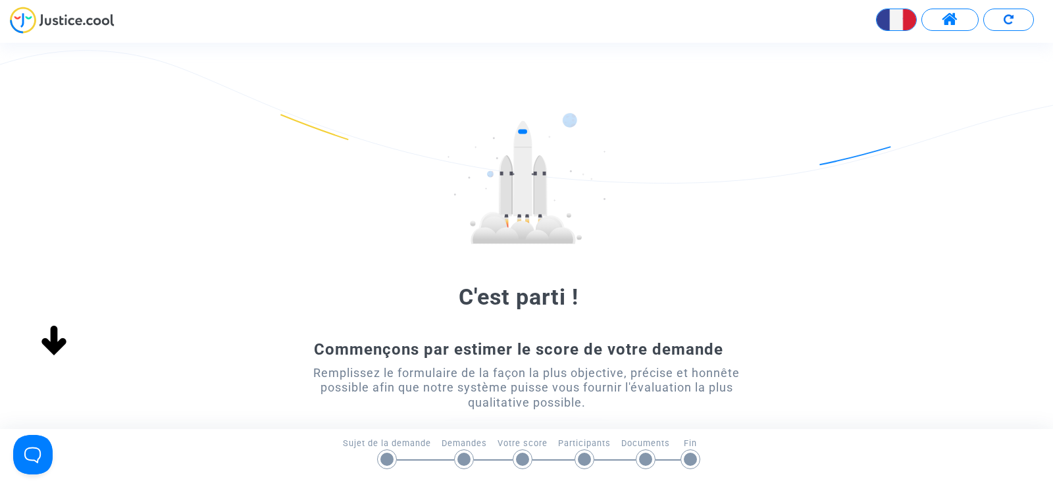
click at [365, 340] on div "Commençons par estimer le score de votre demande" at bounding box center [527, 350] width 474 height 20
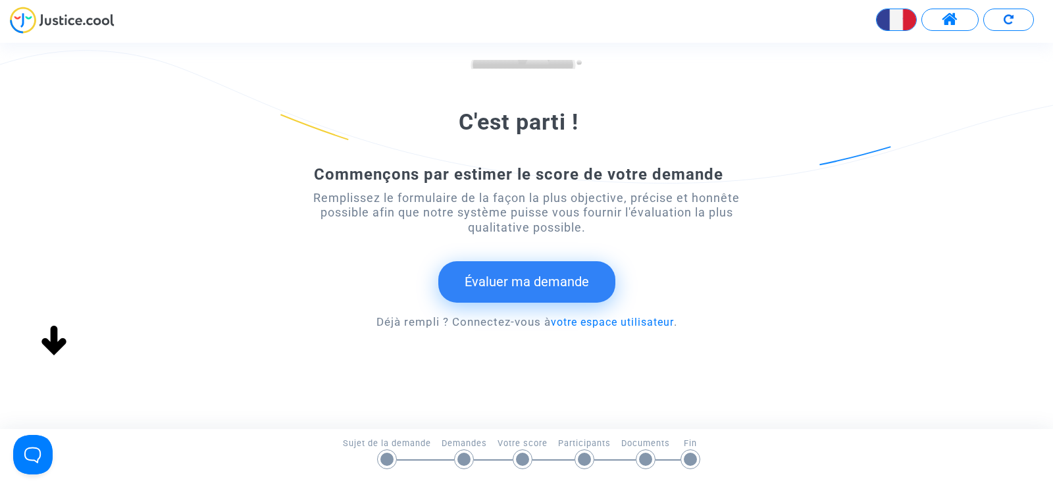
scroll to position [189, 0]
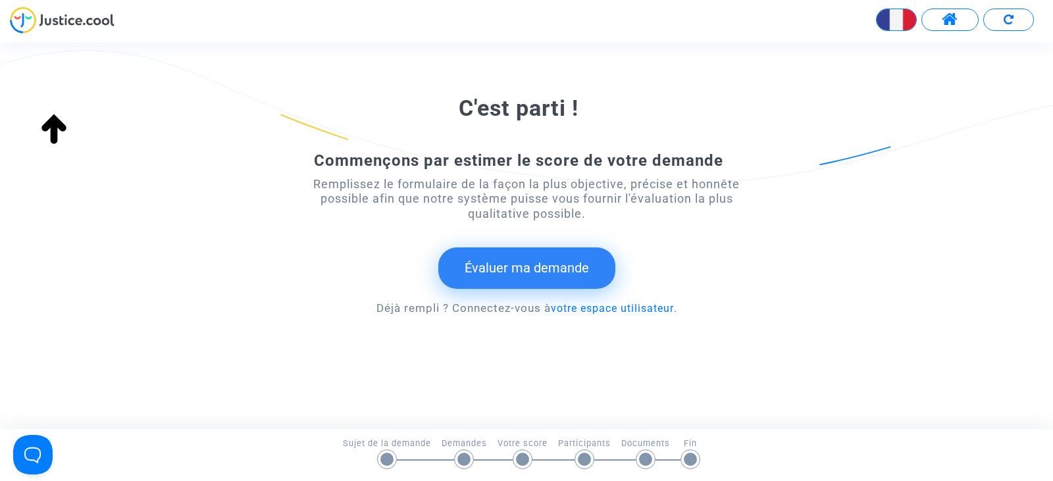
click at [486, 275] on button "Évaluer ma demande" at bounding box center [527, 268] width 177 height 41
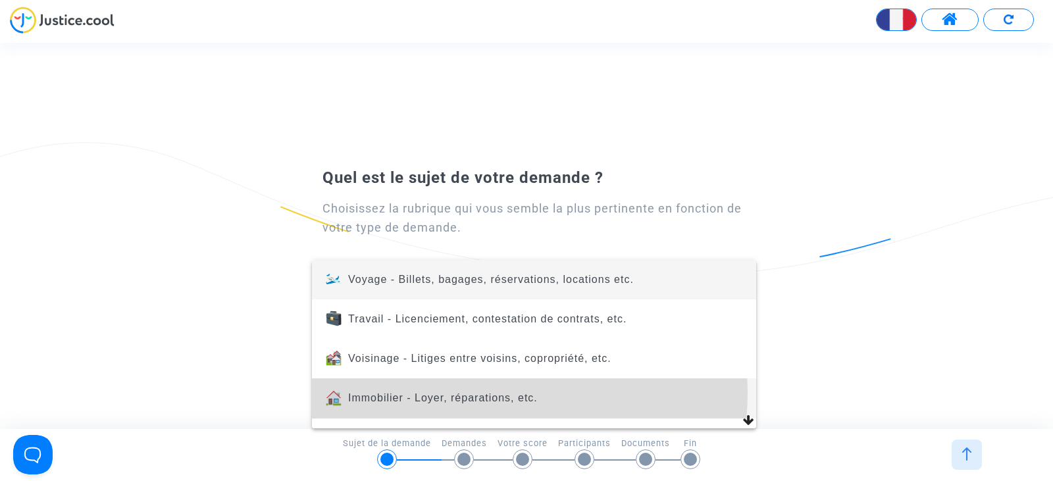
click at [481, 394] on span "Immobilier - Loyer, réparations, etc." at bounding box center [443, 397] width 190 height 11
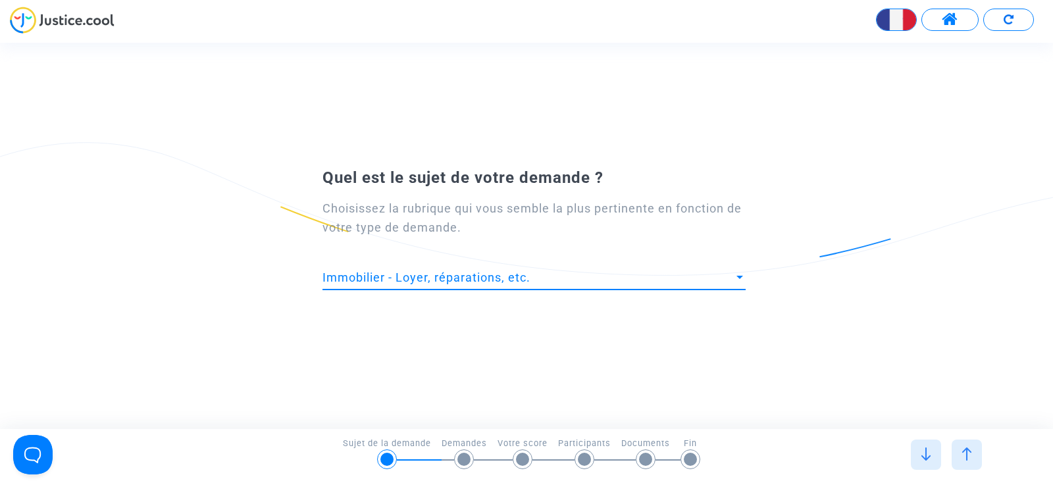
scroll to position [0, 0]
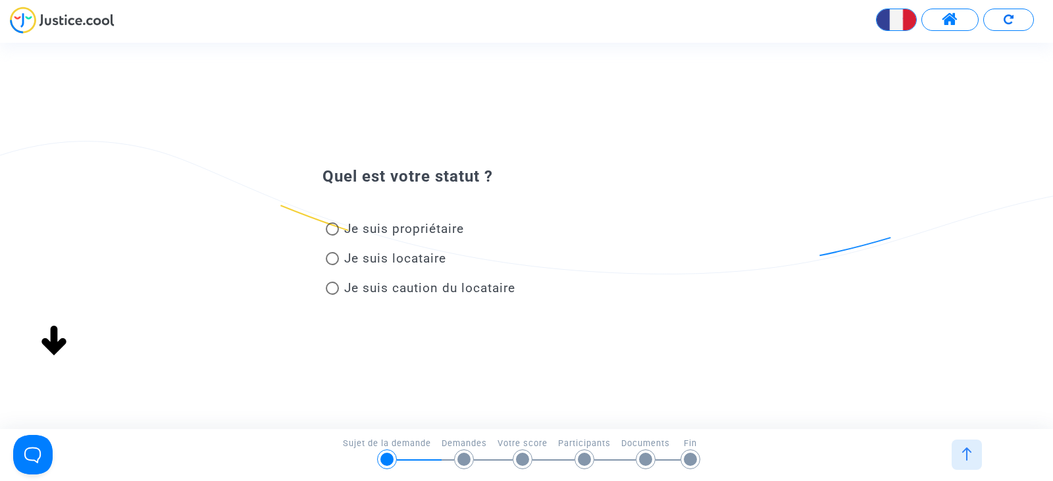
click at [358, 231] on span "Je suis propriétaire" at bounding box center [404, 228] width 120 height 15
click at [333, 236] on input "Je suis propriétaire" at bounding box center [332, 236] width 1 height 1
radio input "true"
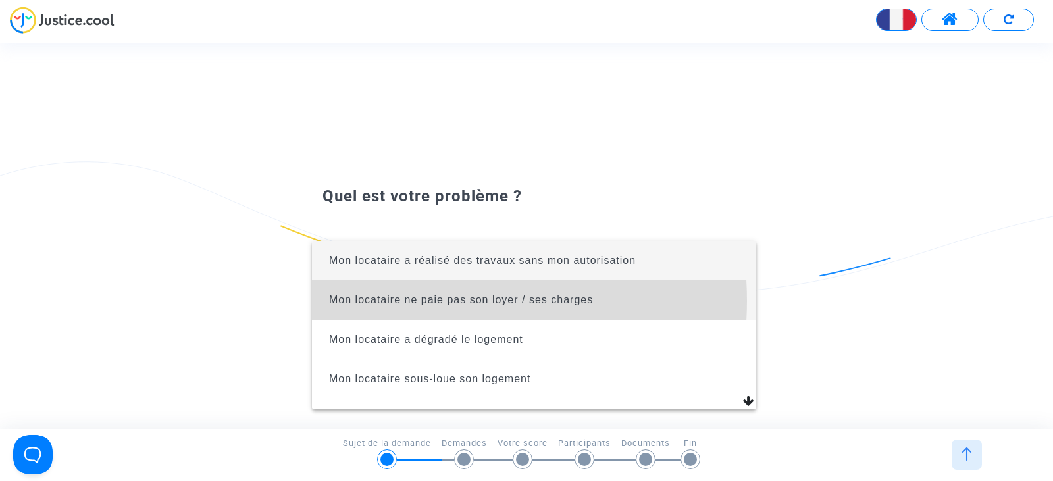
click at [394, 301] on span "Mon locataire ne paie pas son loyer / ses charges" at bounding box center [461, 299] width 264 height 11
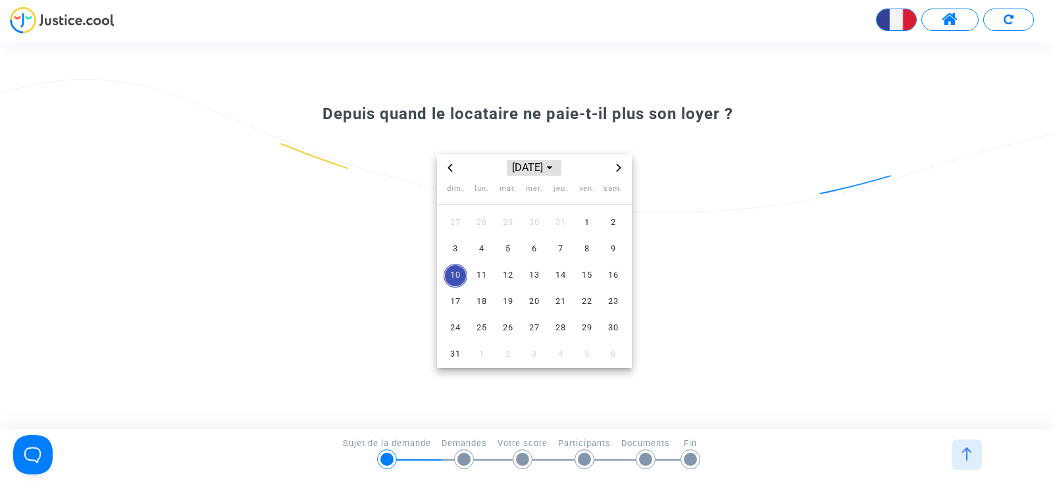
click at [512, 166] on span "[DATE]" at bounding box center [534, 168] width 54 height 16
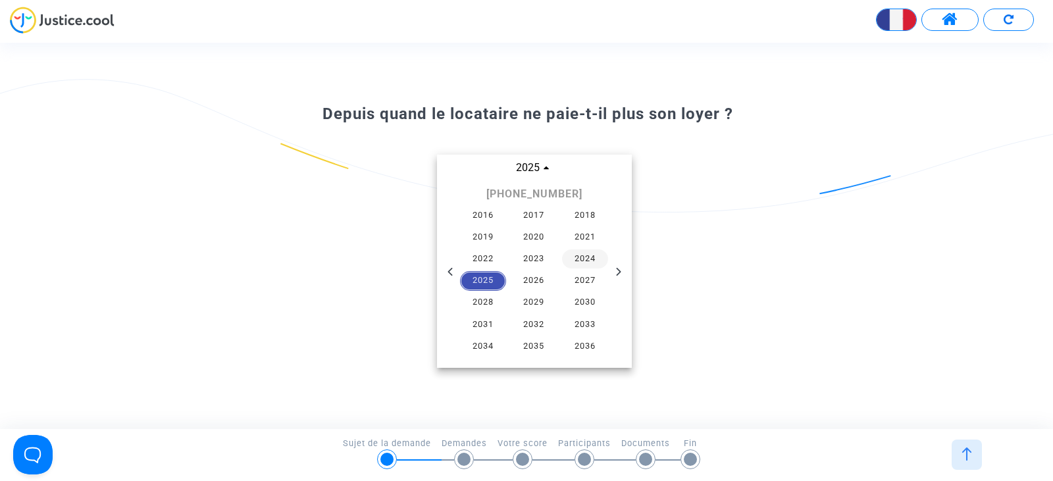
click at [595, 252] on span "2024" at bounding box center [585, 260] width 46 height 20
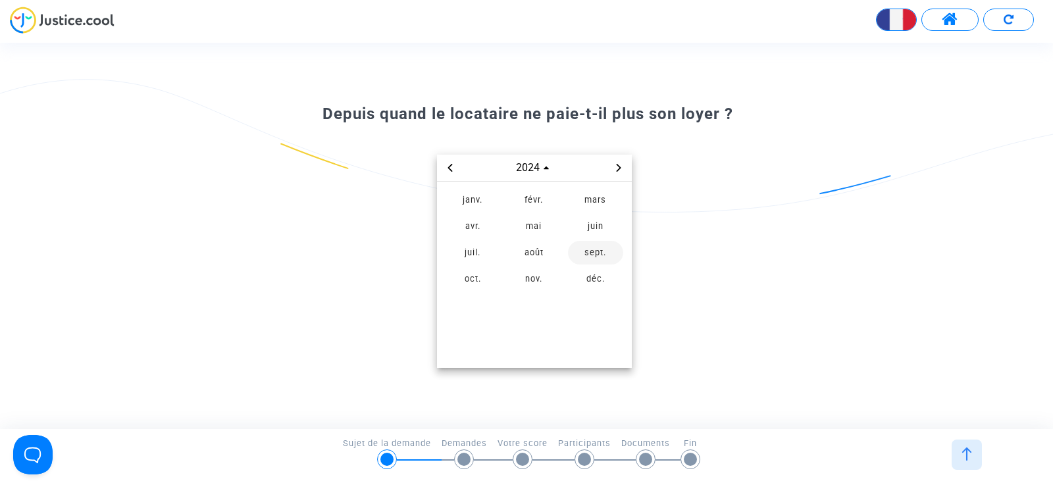
click at [599, 261] on span "sept." at bounding box center [595, 253] width 55 height 24
click at [458, 219] on span "1" at bounding box center [456, 223] width 24 height 24
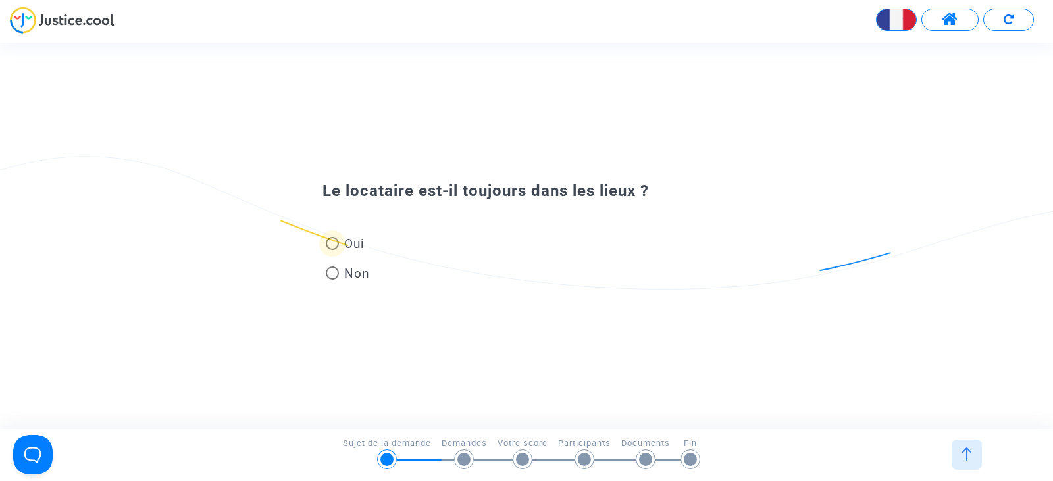
click at [350, 239] on span "Oui" at bounding box center [352, 244] width 26 height 18
click at [333, 250] on input "Oui" at bounding box center [332, 250] width 1 height 1
radio input "true"
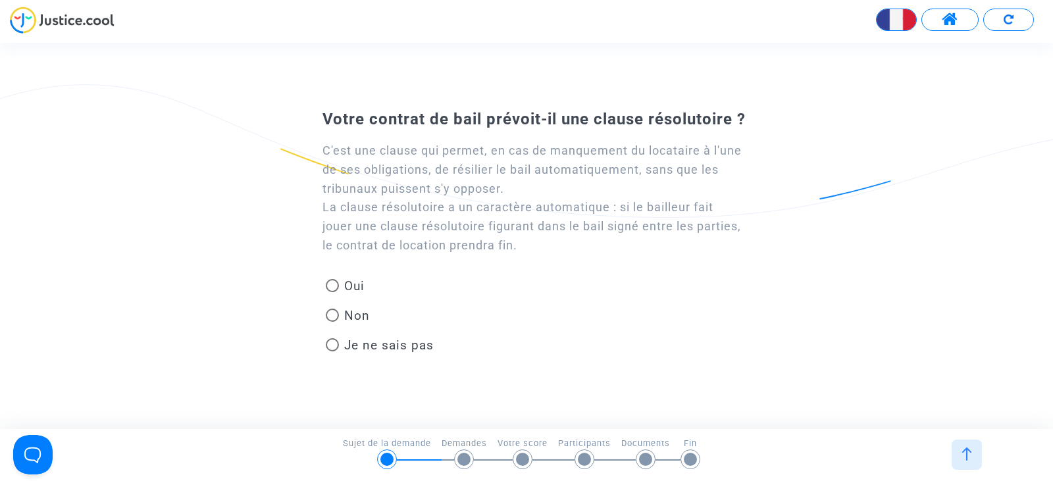
click at [350, 239] on div "C'est une clause qui permet, en cas de manquement du locataire à l'une de ses o…" at bounding box center [534, 199] width 423 height 114
drag, startPoint x: 350, startPoint y: 239, endPoint x: 340, endPoint y: 284, distance: 45.8
click at [340, 284] on div "C'est une clause qui permet, en cas de manquement du locataire à l'une de ses o…" at bounding box center [527, 247] width 474 height 232
click at [346, 298] on mat-radio-button "Oui" at bounding box center [345, 288] width 39 height 23
radio input "true"
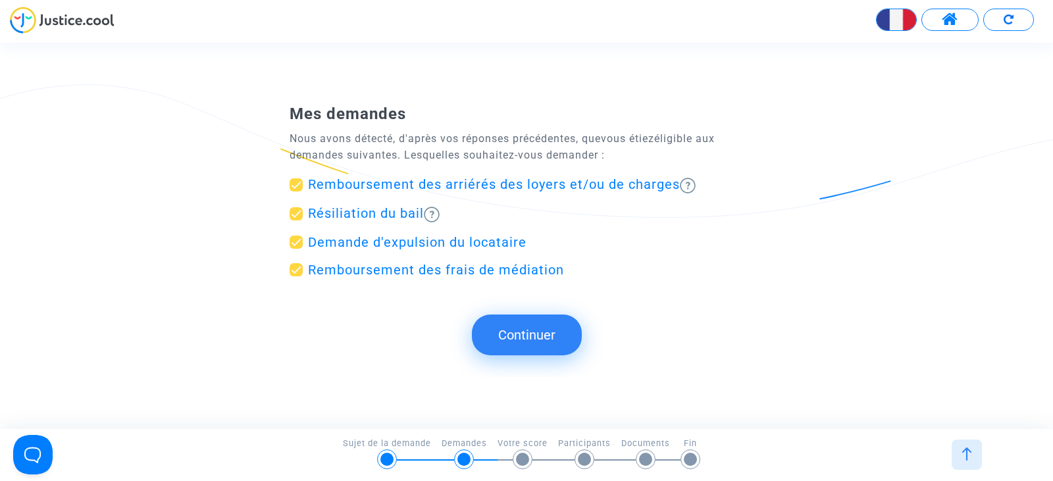
click at [504, 326] on button "Continuer" at bounding box center [527, 335] width 110 height 41
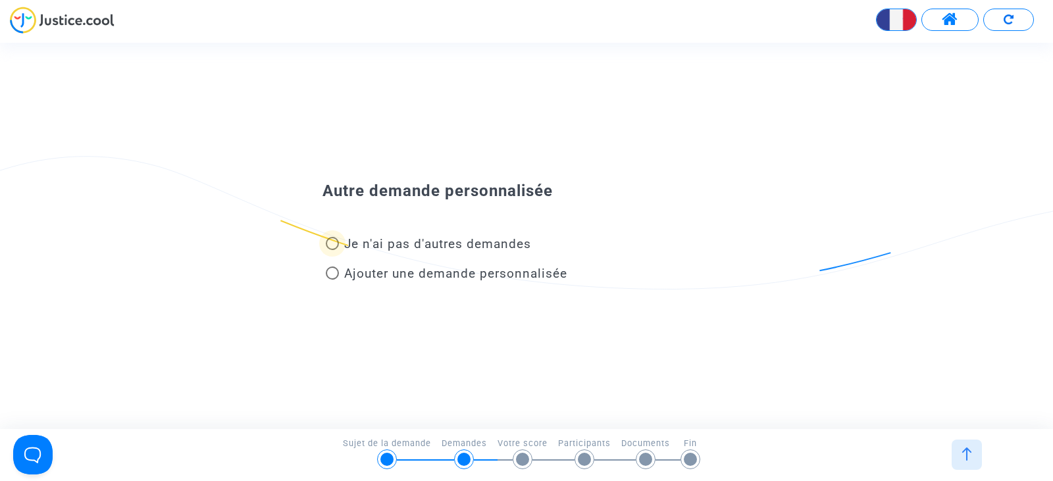
click at [460, 249] on span "Je n'ai pas d'autres demandes" at bounding box center [437, 243] width 187 height 15
click at [333, 250] on input "Je n'ai pas d'autres demandes" at bounding box center [332, 250] width 1 height 1
radio input "true"
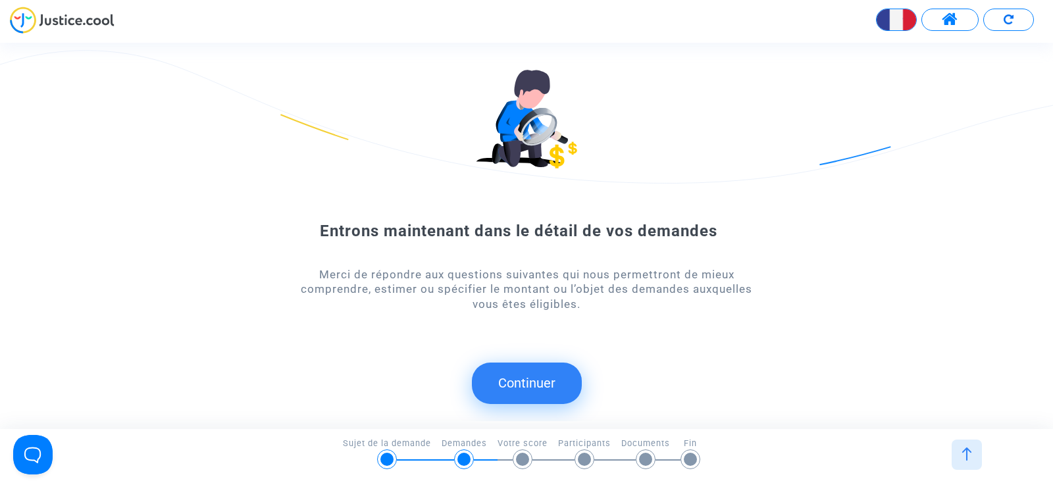
click at [517, 380] on button "Continuer" at bounding box center [527, 383] width 110 height 41
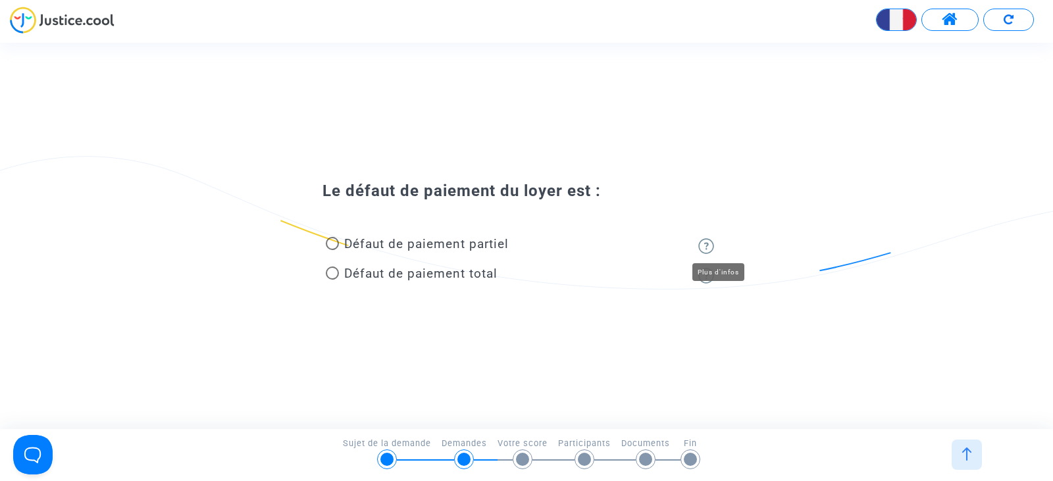
click at [705, 251] on img at bounding box center [707, 246] width 16 height 16
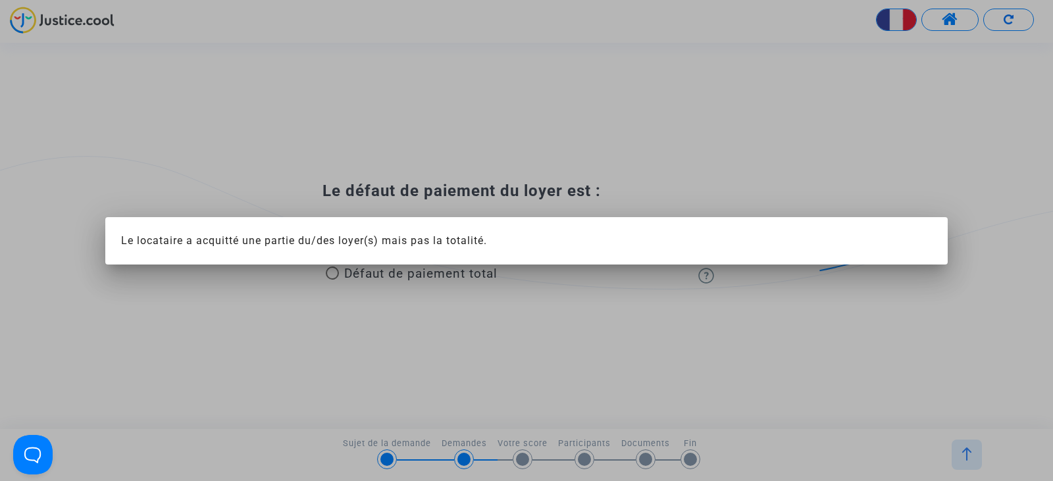
click at [625, 286] on div at bounding box center [526, 240] width 1053 height 481
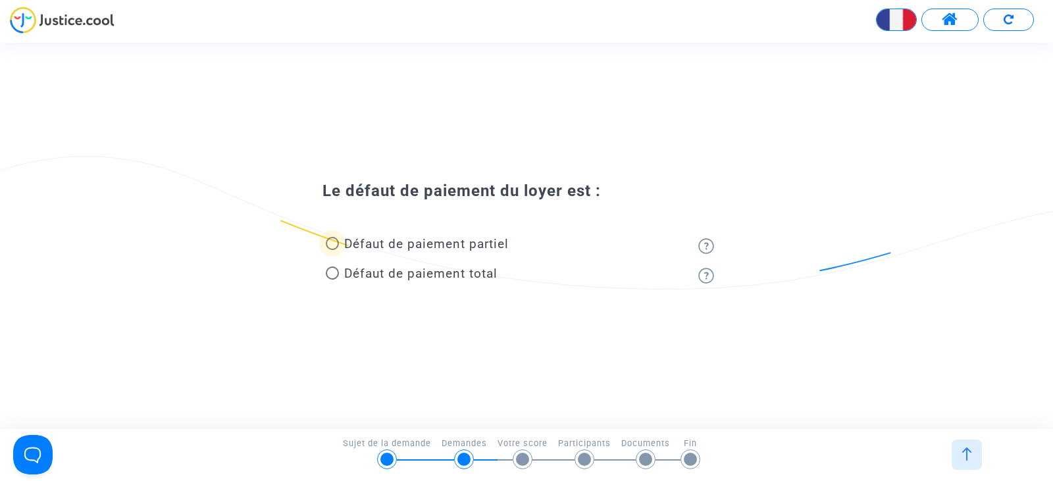
click at [507, 241] on span "Défaut de paiement partiel" at bounding box center [426, 243] width 165 height 15
click at [333, 250] on input "Défaut de paiement partiel" at bounding box center [332, 250] width 1 height 1
radio input "true"
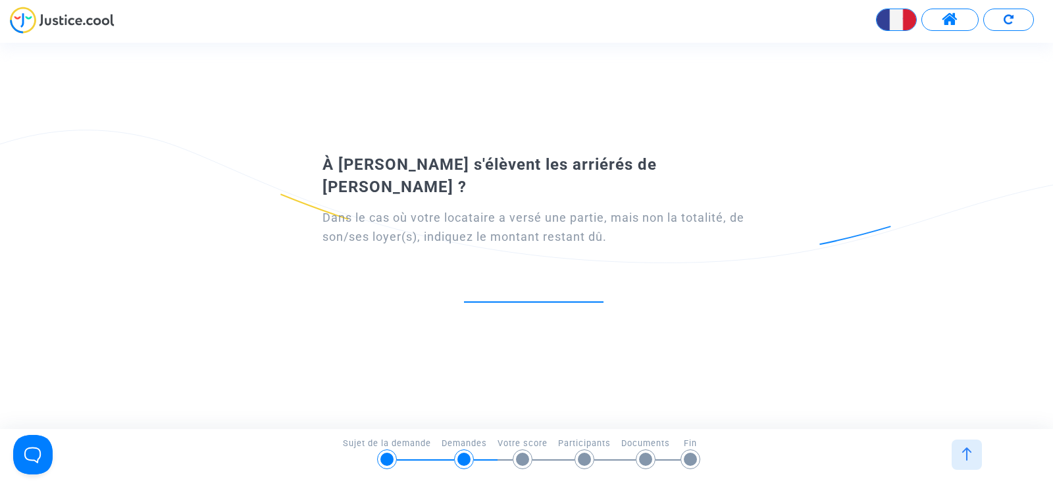
type input "0"
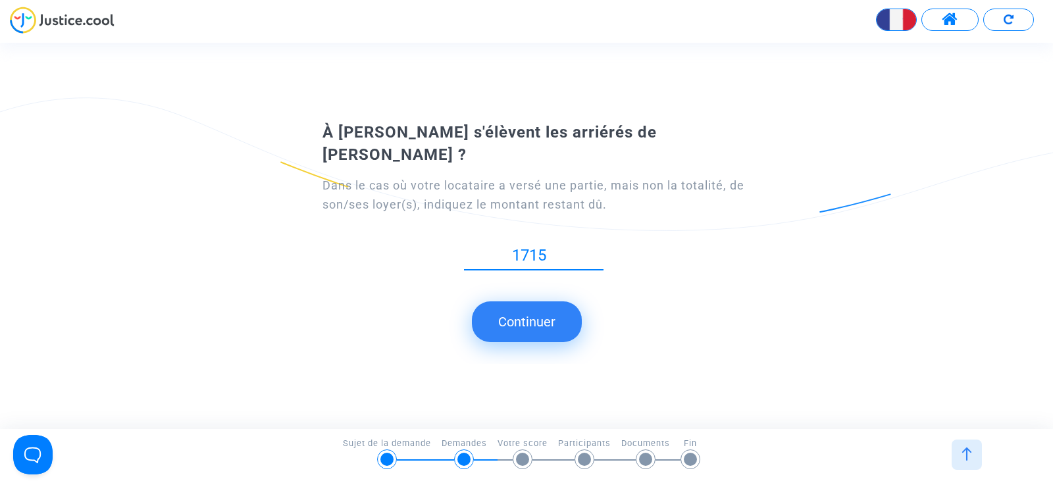
type input "1715"
click at [539, 316] on button "Continuer" at bounding box center [527, 322] width 110 height 41
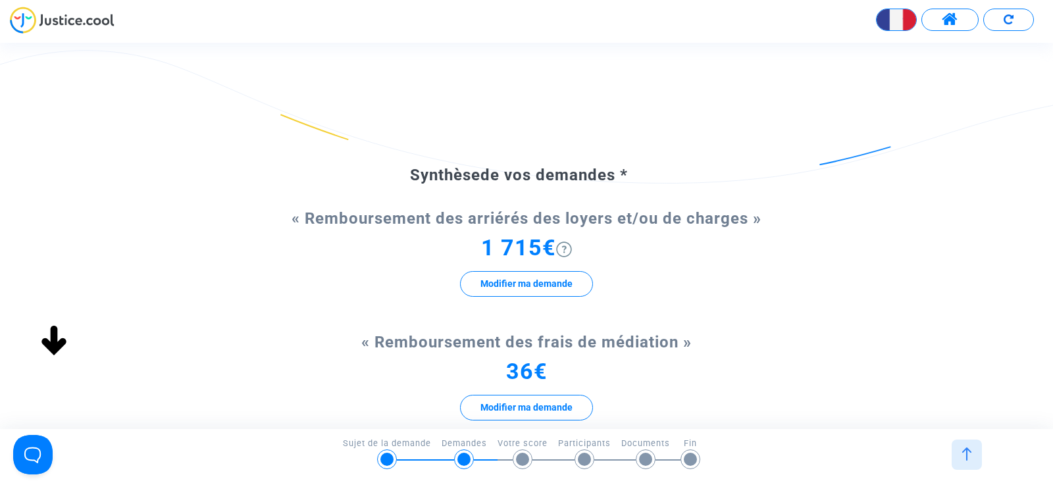
click at [818, 406] on div "Synthèse de vos demandes * « Remboursement des arriérés des loyers et/ou de cha…" at bounding box center [526, 411] width 1053 height 597
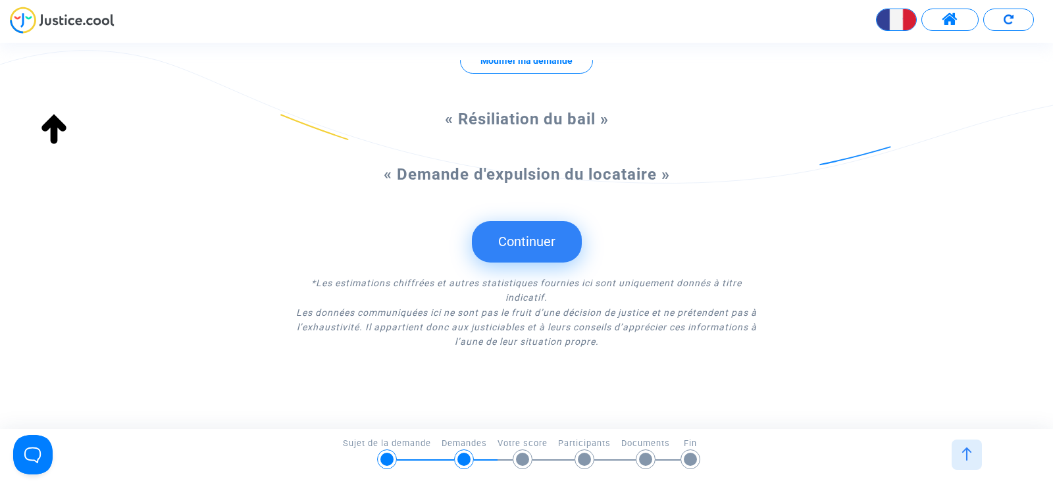
scroll to position [353, 0]
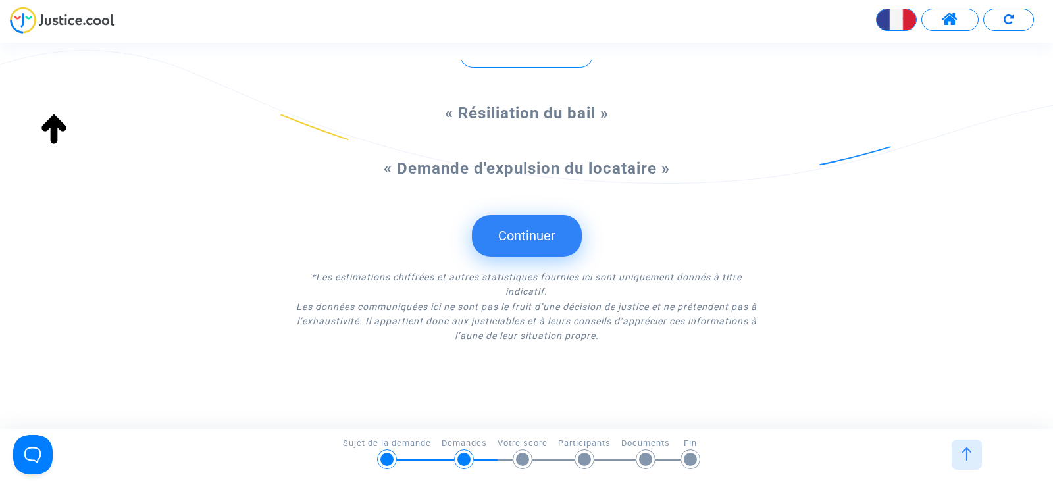
click at [505, 241] on button "Continuer" at bounding box center [527, 235] width 110 height 41
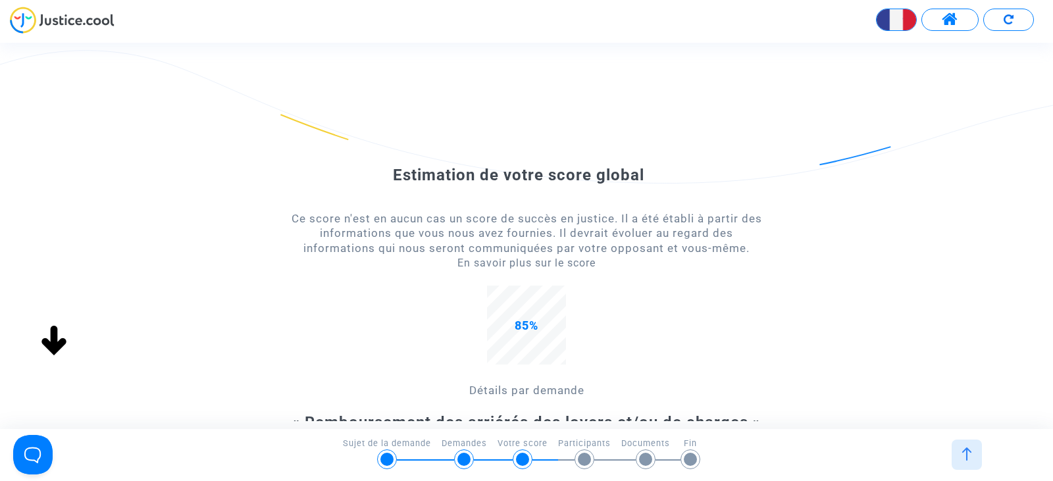
click at [505, 241] on span "Ce score n'est en aucun cas un score de succès en justice. Il a été établi à pa…" at bounding box center [527, 233] width 471 height 43
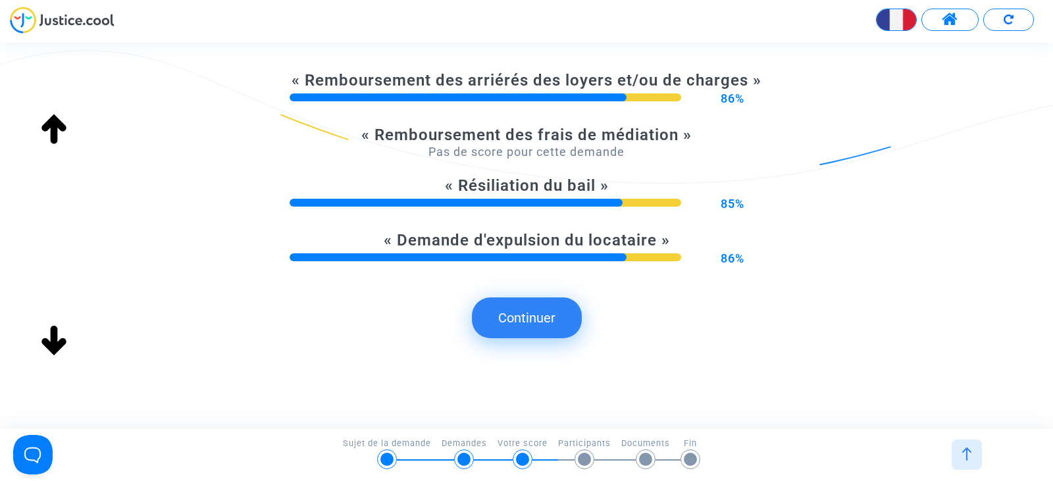
scroll to position [350, 0]
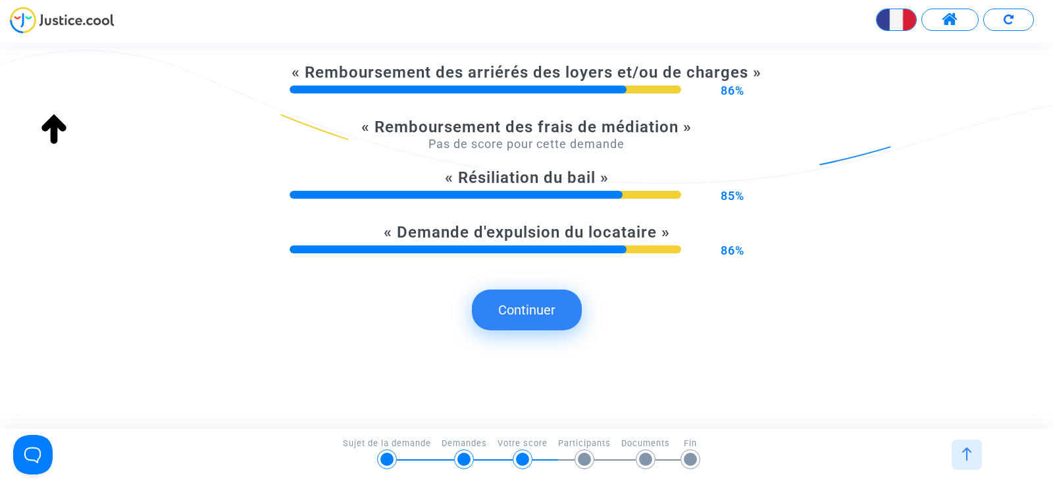
click at [518, 314] on button "Continuer" at bounding box center [527, 310] width 110 height 41
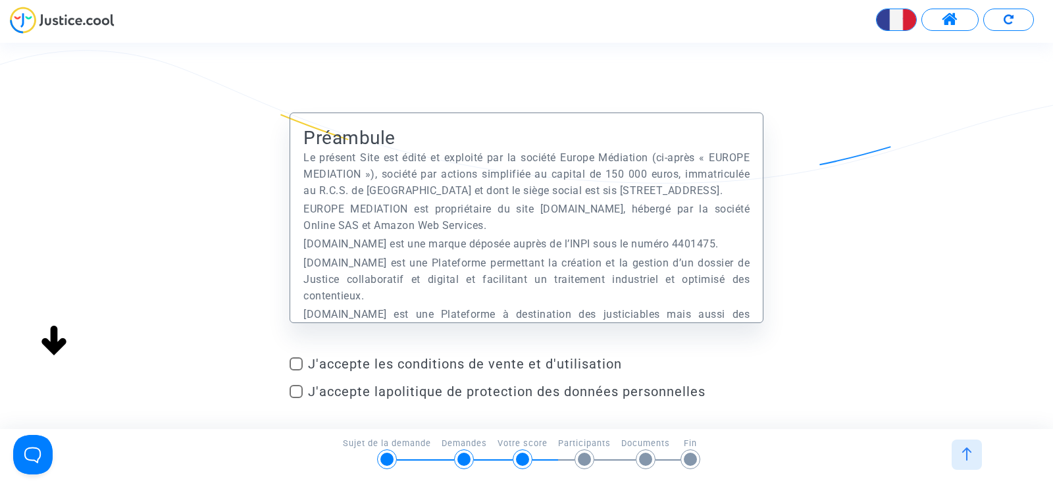
scroll to position [0, 0]
click at [471, 365] on span "J'accepte les conditions de vente et d'utilisation" at bounding box center [536, 364] width 456 height 16
click at [296, 371] on input "J'accepte les conditions de vente et d'utilisation" at bounding box center [296, 371] width 1 height 1
checkbox input "true"
click at [412, 404] on mat-checkbox "J'accepte la politique de protection des données personnelles" at bounding box center [527, 394] width 474 height 21
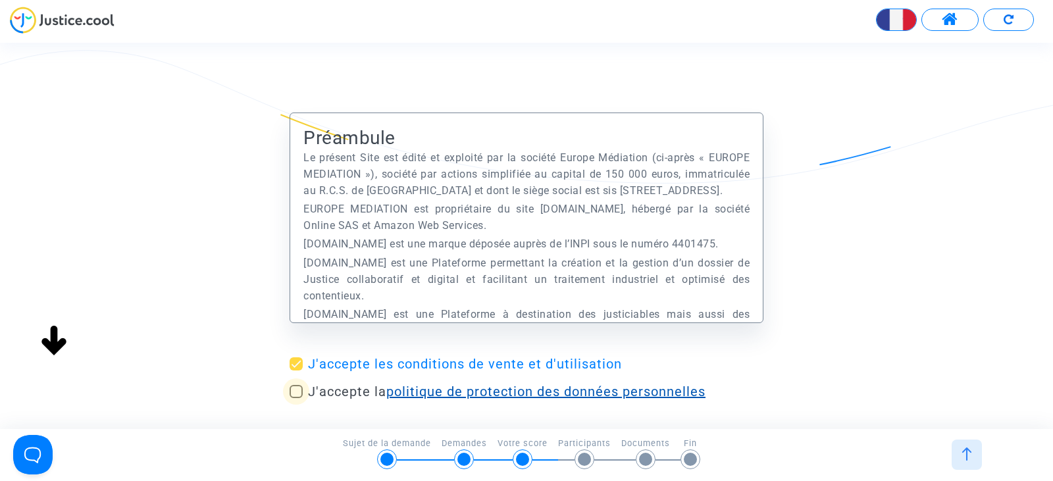
click at [403, 390] on link "politique de protection des données personnelles" at bounding box center [545, 392] width 319 height 16
click at [299, 390] on span at bounding box center [296, 391] width 13 height 13
click at [296, 398] on input "J'accepte la politique de protection des données personnelles" at bounding box center [296, 398] width 1 height 1
checkbox input "true"
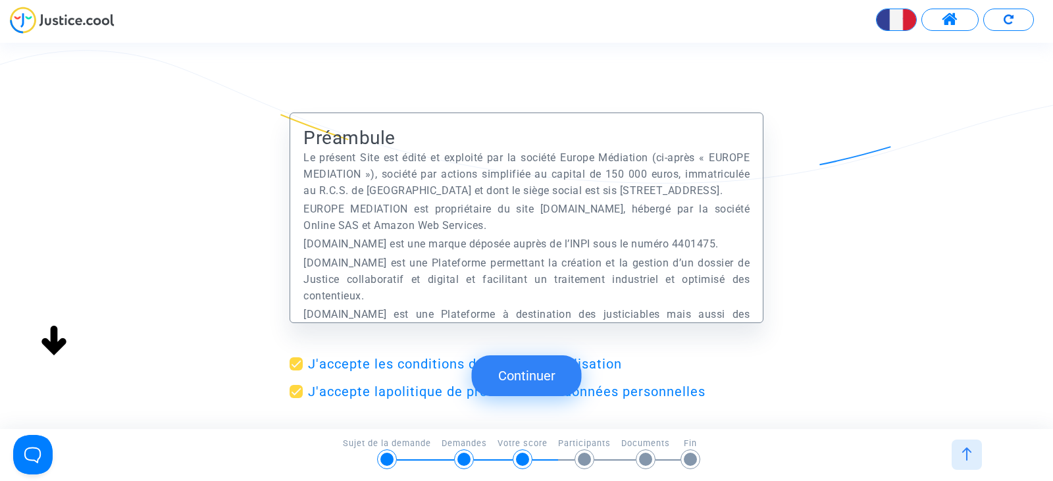
click at [503, 373] on button "Continuer" at bounding box center [527, 376] width 110 height 41
